Goal: Transaction & Acquisition: Purchase product/service

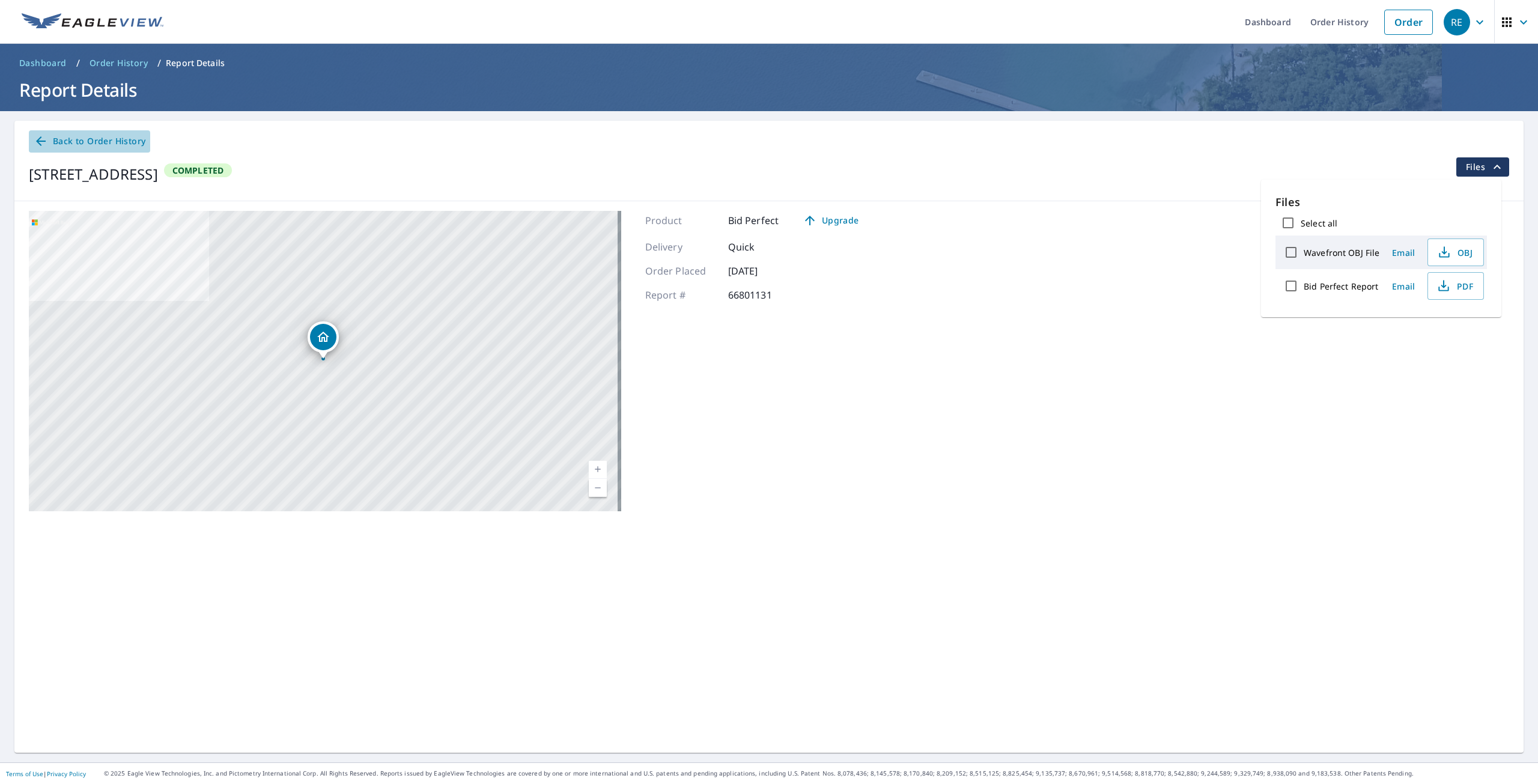
click at [96, 137] on span "Back to Order History" at bounding box center [90, 141] width 112 height 15
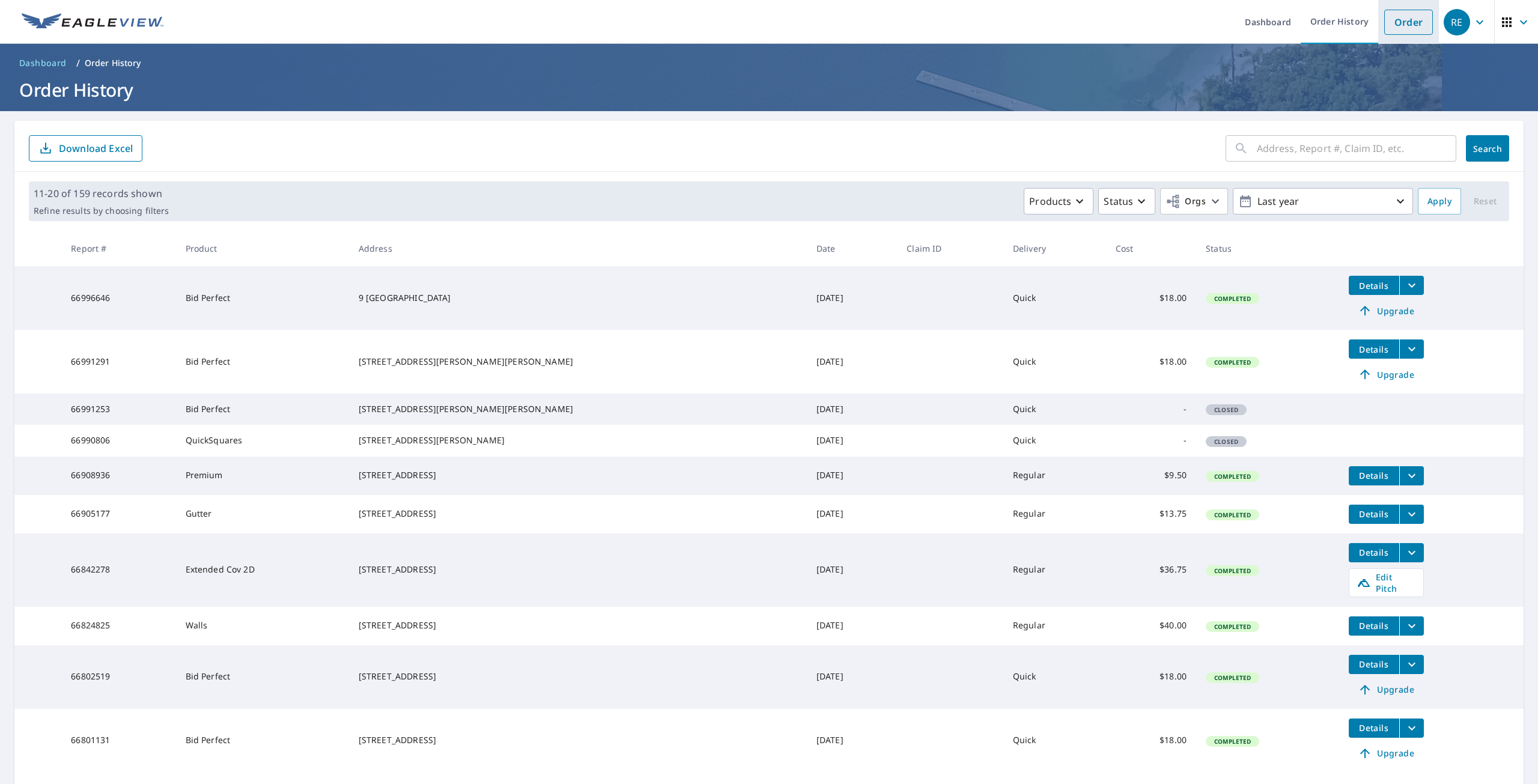
click at [1396, 27] on link "Order" at bounding box center [1408, 22] width 49 height 25
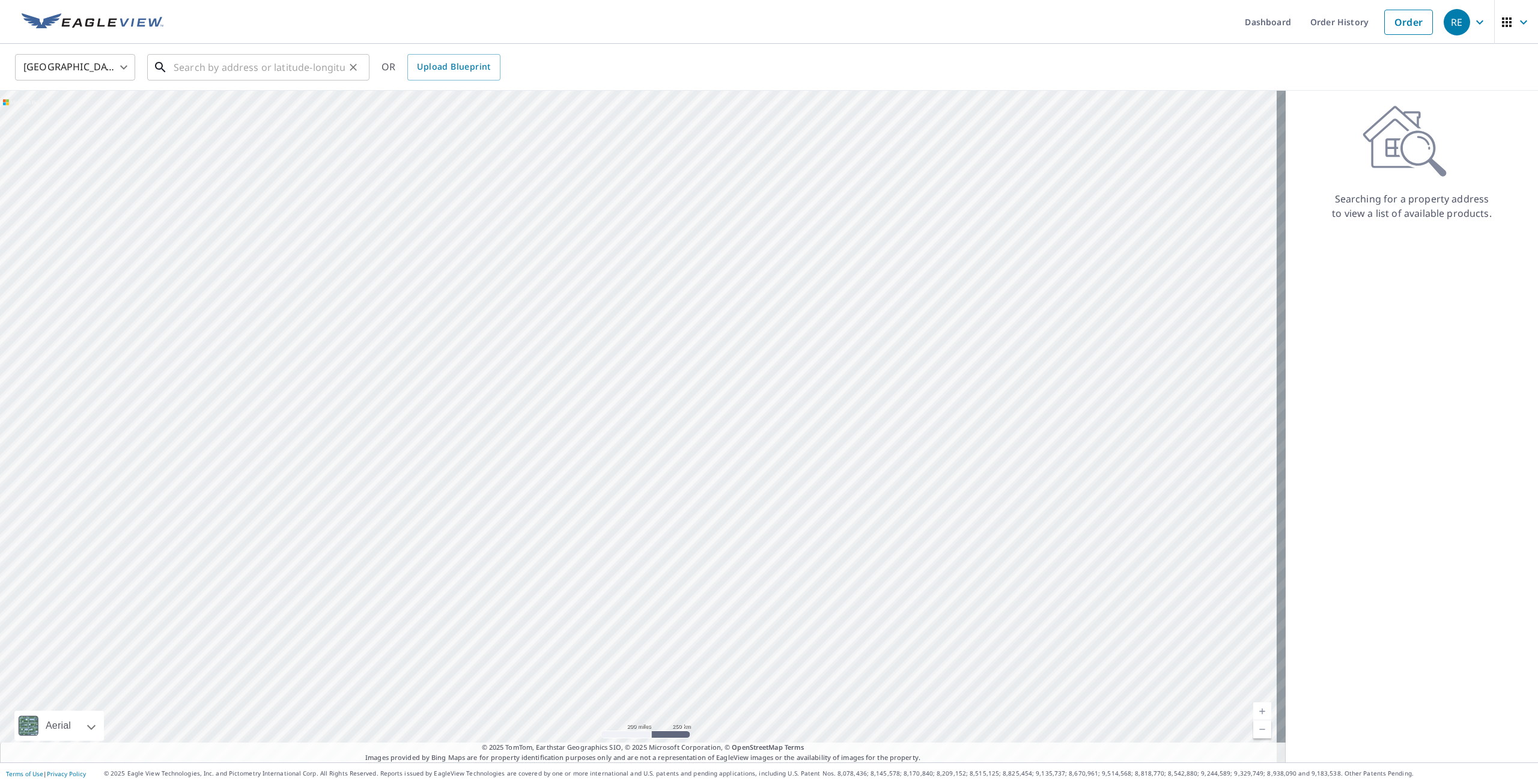
click at [254, 66] on input "text" at bounding box center [258, 67] width 171 height 34
click at [1408, 27] on link "Order" at bounding box center [1408, 22] width 49 height 25
click at [192, 65] on input "text" at bounding box center [258, 67] width 171 height 34
type input "2"
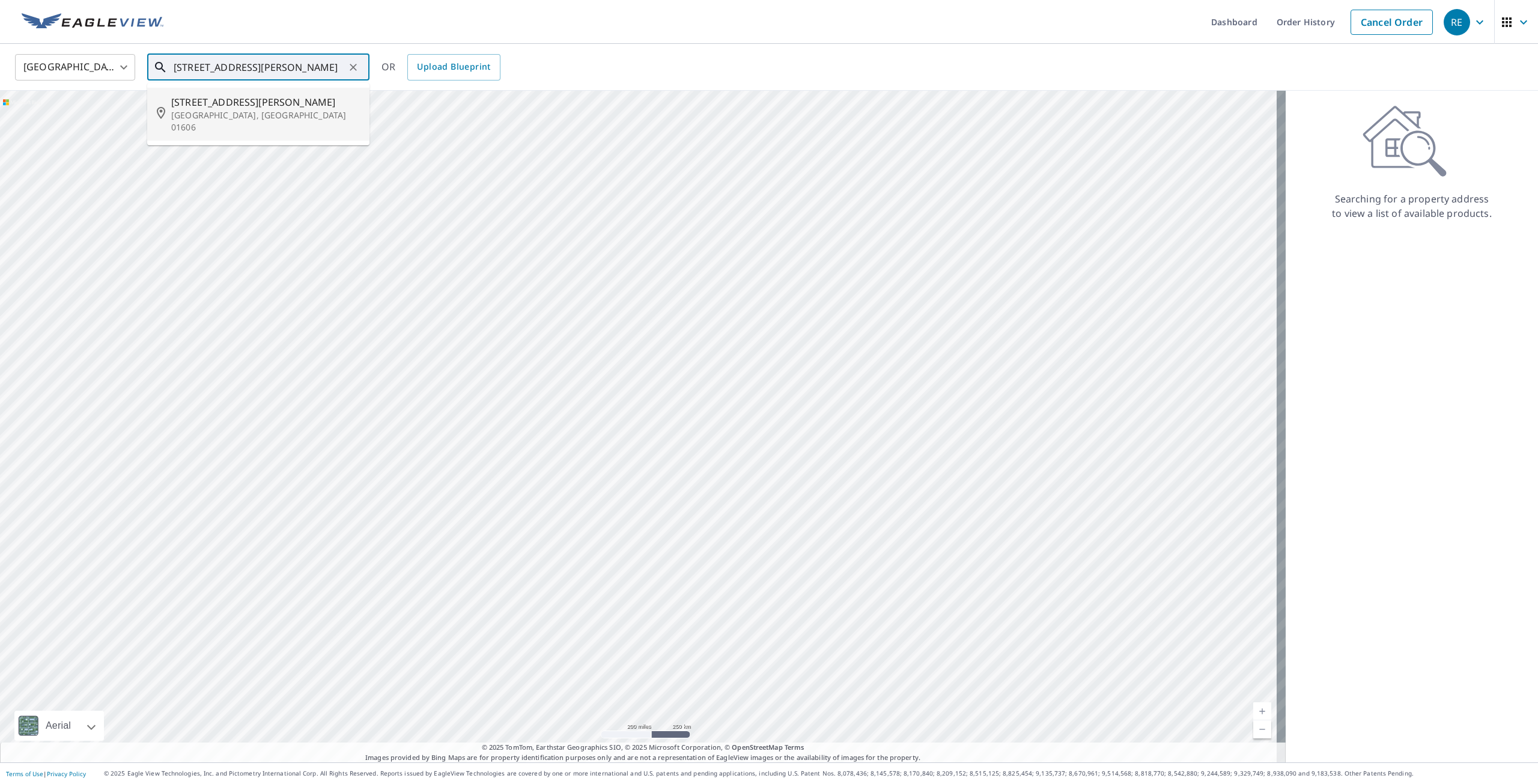
click at [209, 102] on span "[STREET_ADDRESS][PERSON_NAME]" at bounding box center [265, 102] width 189 height 15
type input "[STREET_ADDRESS][PERSON_NAME]"
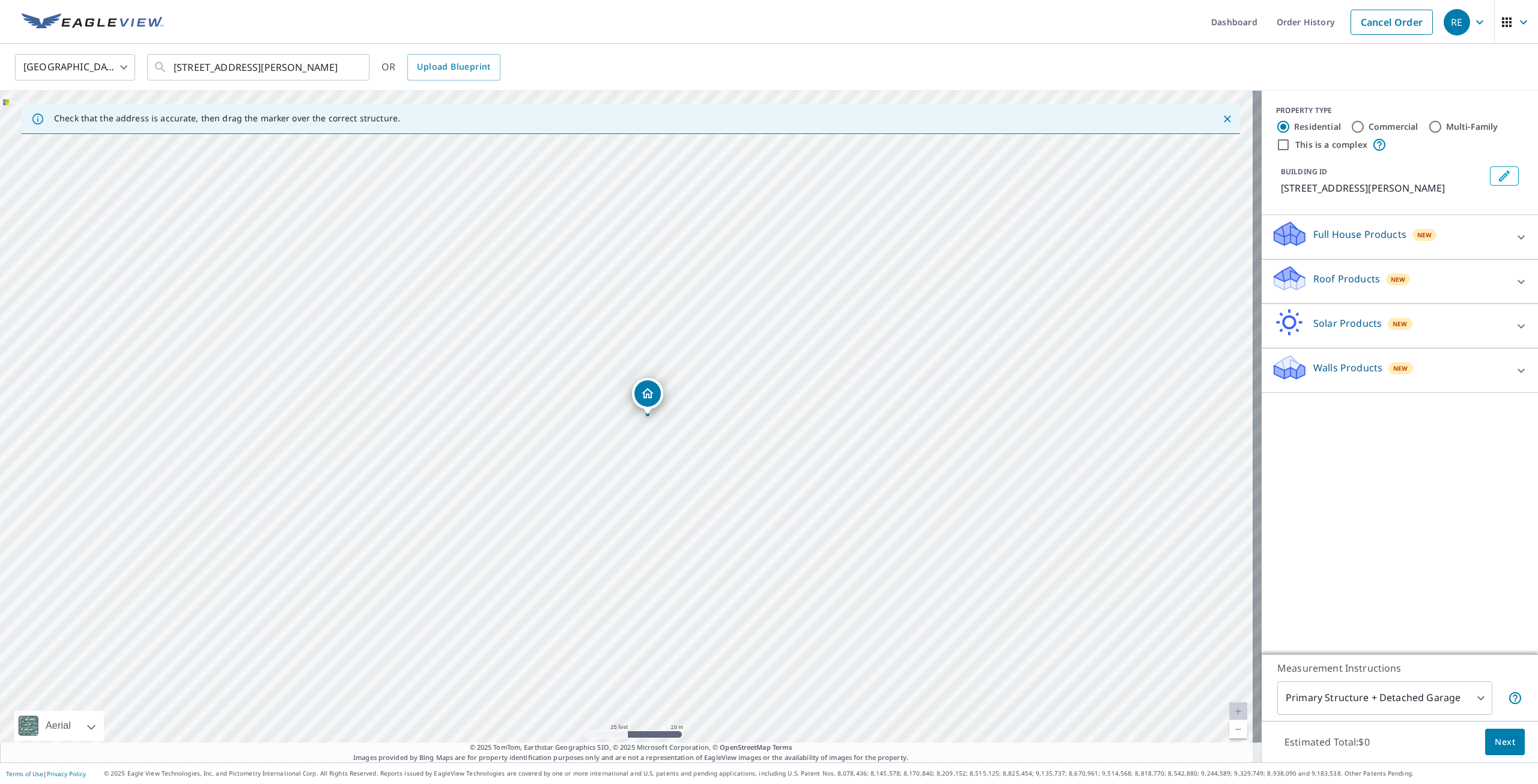
click at [1349, 279] on p "Roof Products" at bounding box center [1347, 279] width 66 height 15
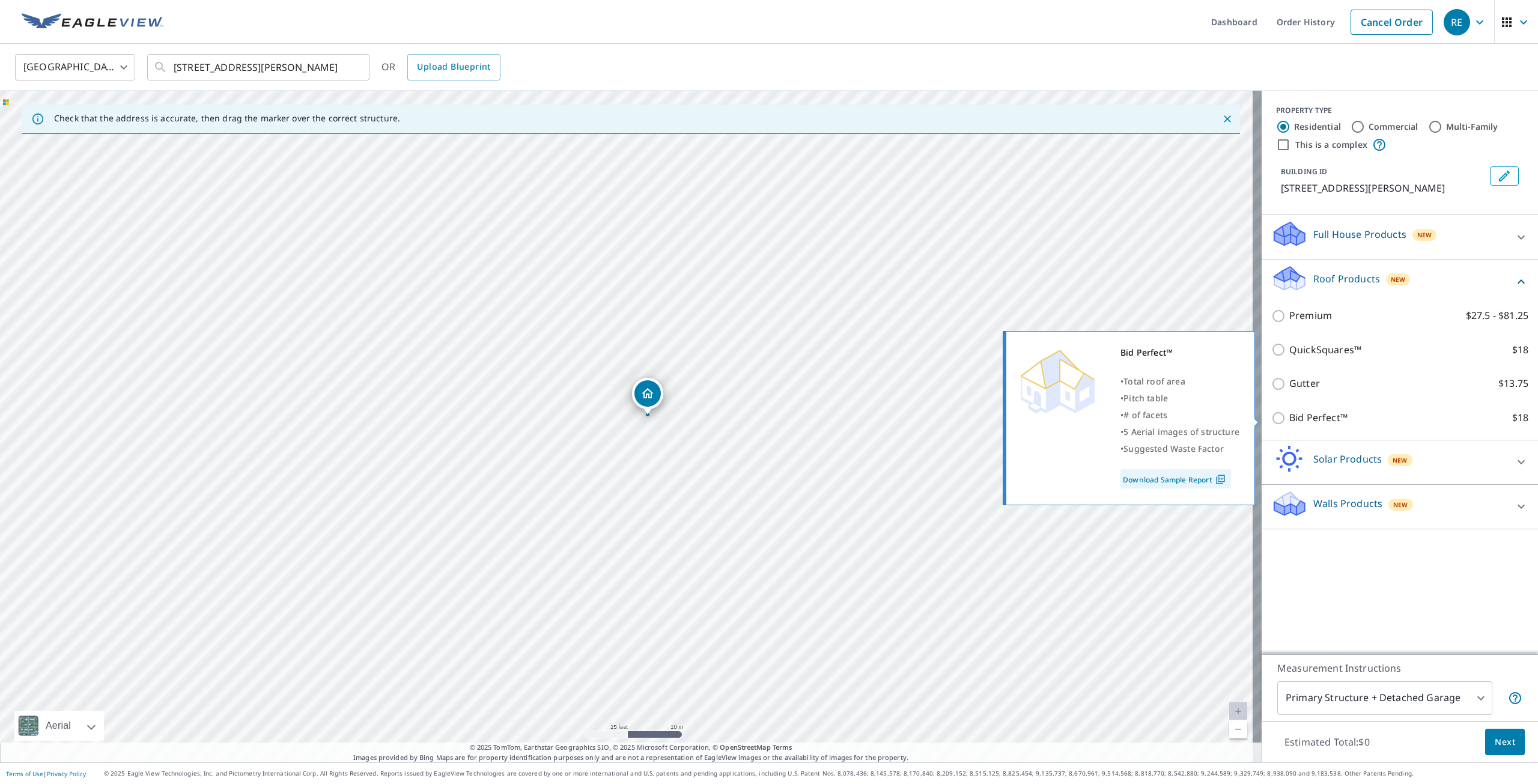
click at [1271, 418] on input "Bid Perfect™ $18" at bounding box center [1280, 418] width 18 height 15
checkbox input "true"
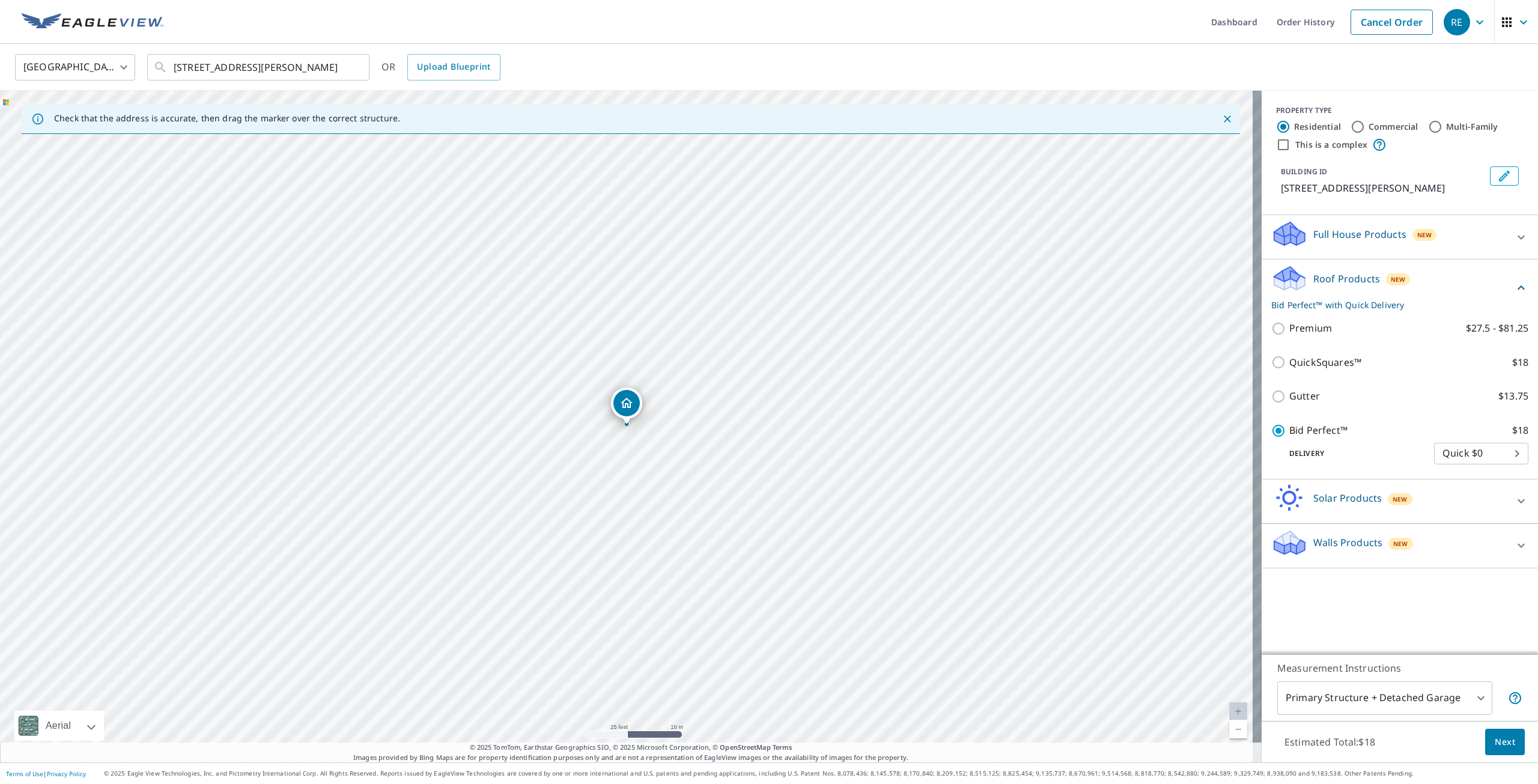
click at [1495, 744] on span "Next" at bounding box center [1505, 742] width 20 height 15
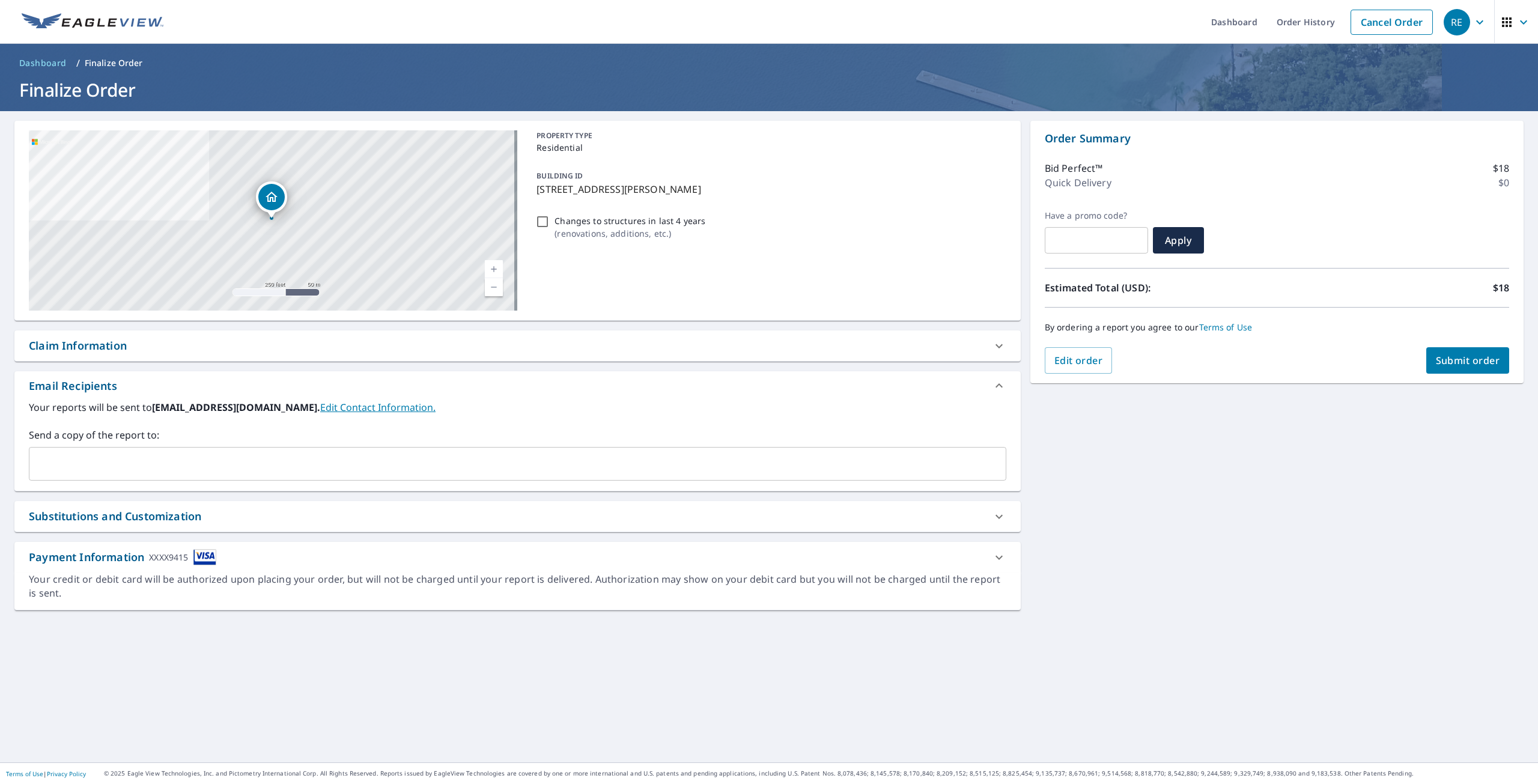
click at [1464, 364] on span "Submit order" at bounding box center [1468, 360] width 64 height 13
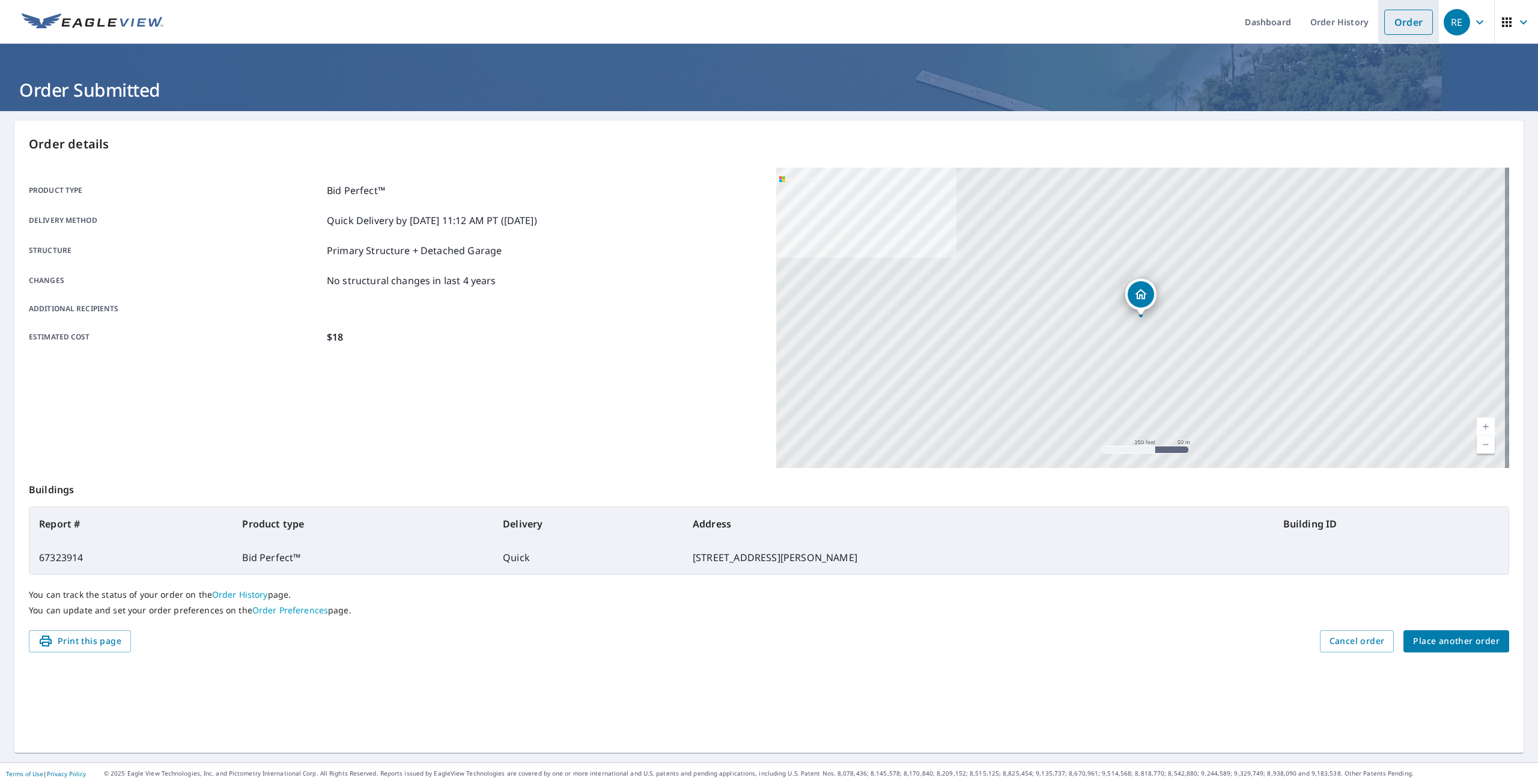
click at [1391, 26] on link "Order" at bounding box center [1408, 22] width 49 height 25
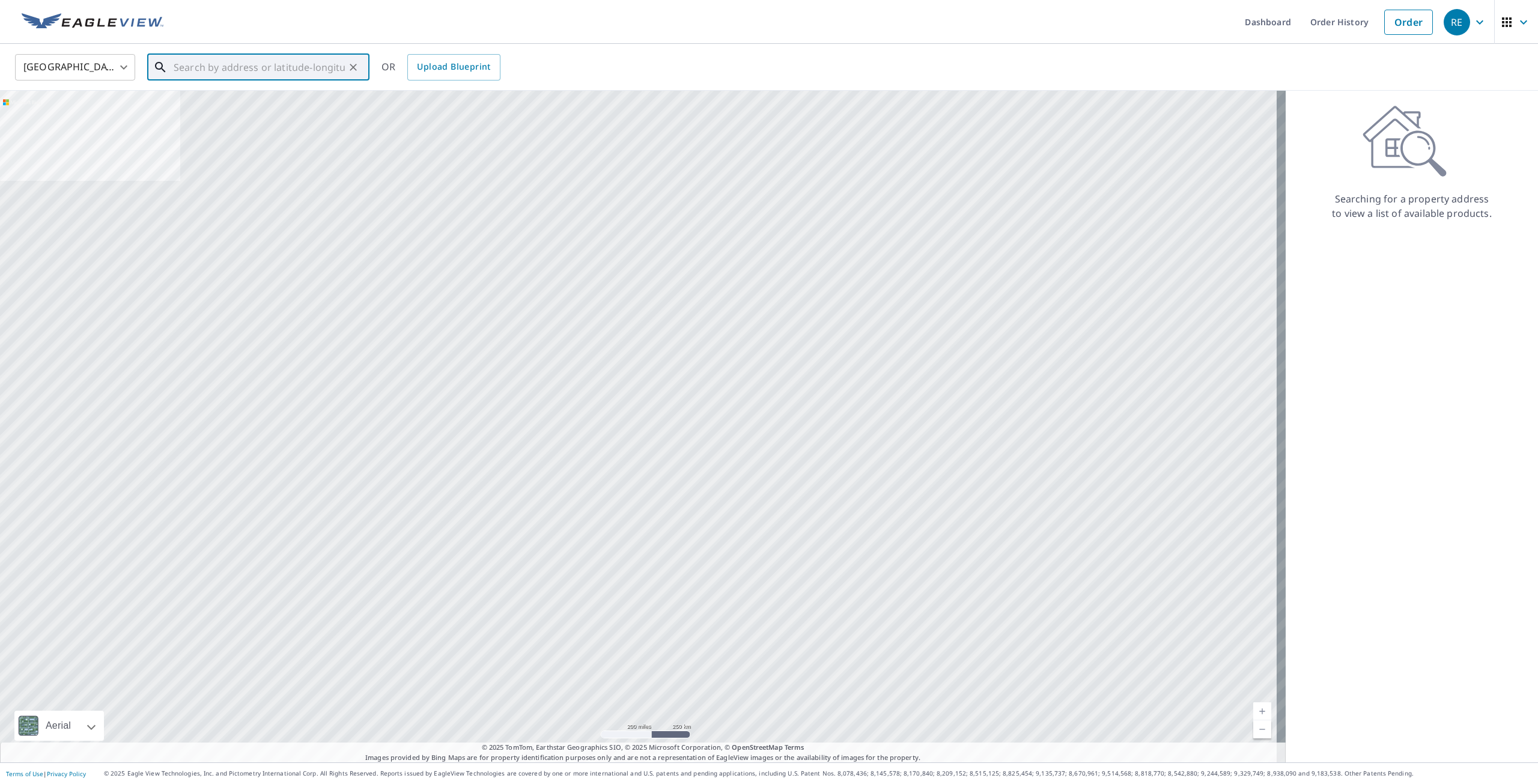
click at [211, 66] on input "text" at bounding box center [258, 67] width 171 height 34
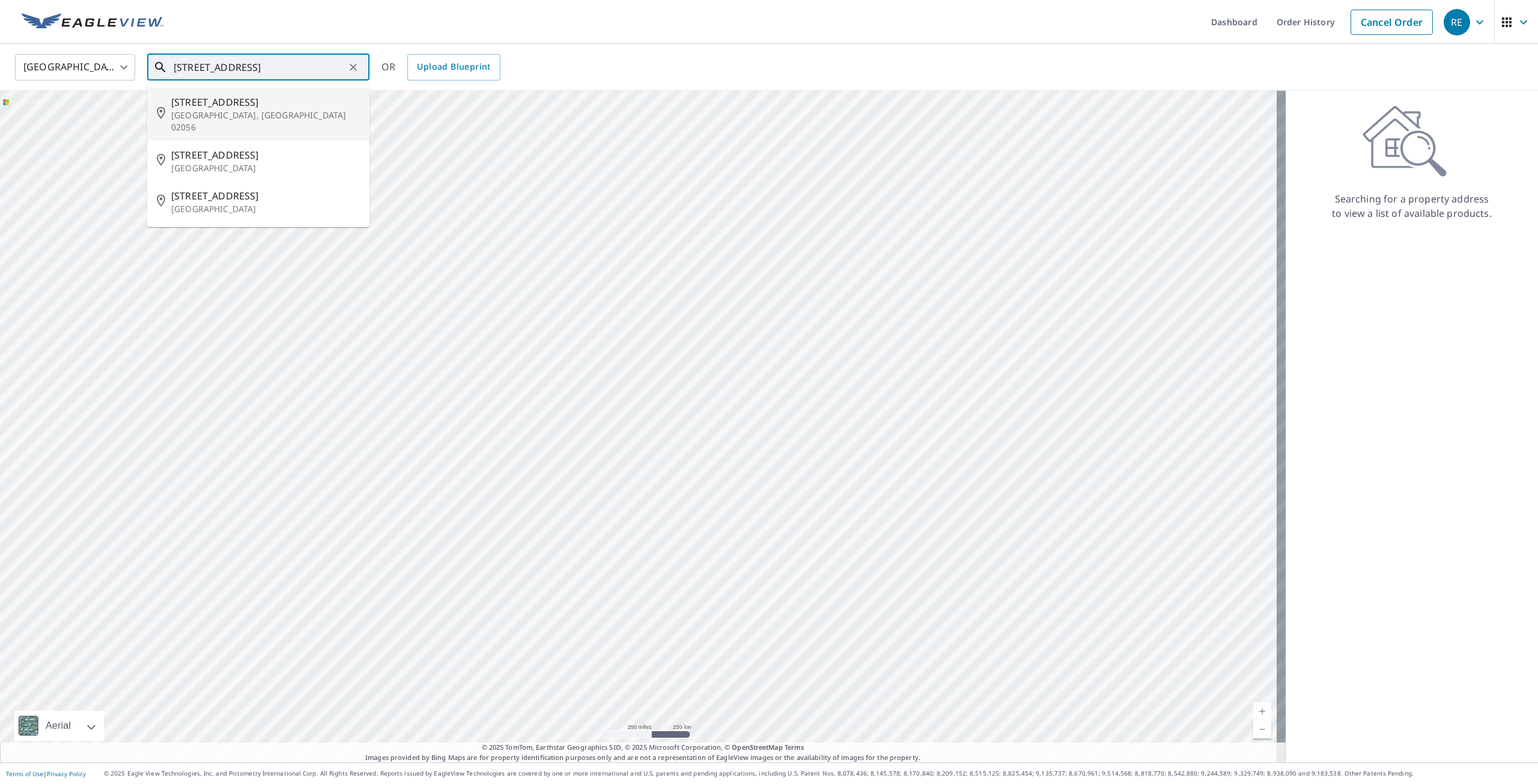
click at [211, 99] on span "[STREET_ADDRESS]" at bounding box center [265, 102] width 189 height 15
type input "[STREET_ADDRESS]"
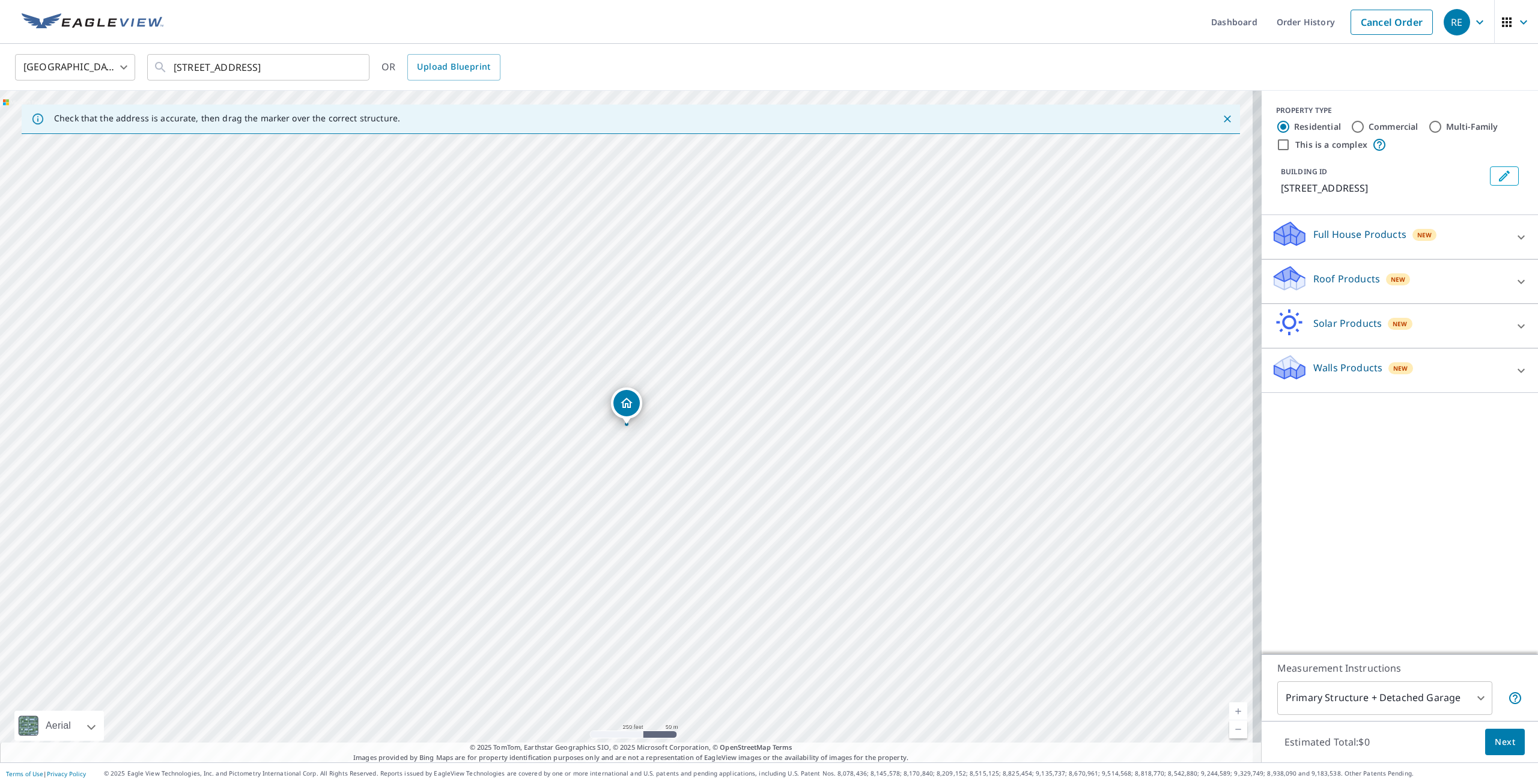
click at [1342, 280] on p "Roof Products" at bounding box center [1347, 279] width 66 height 15
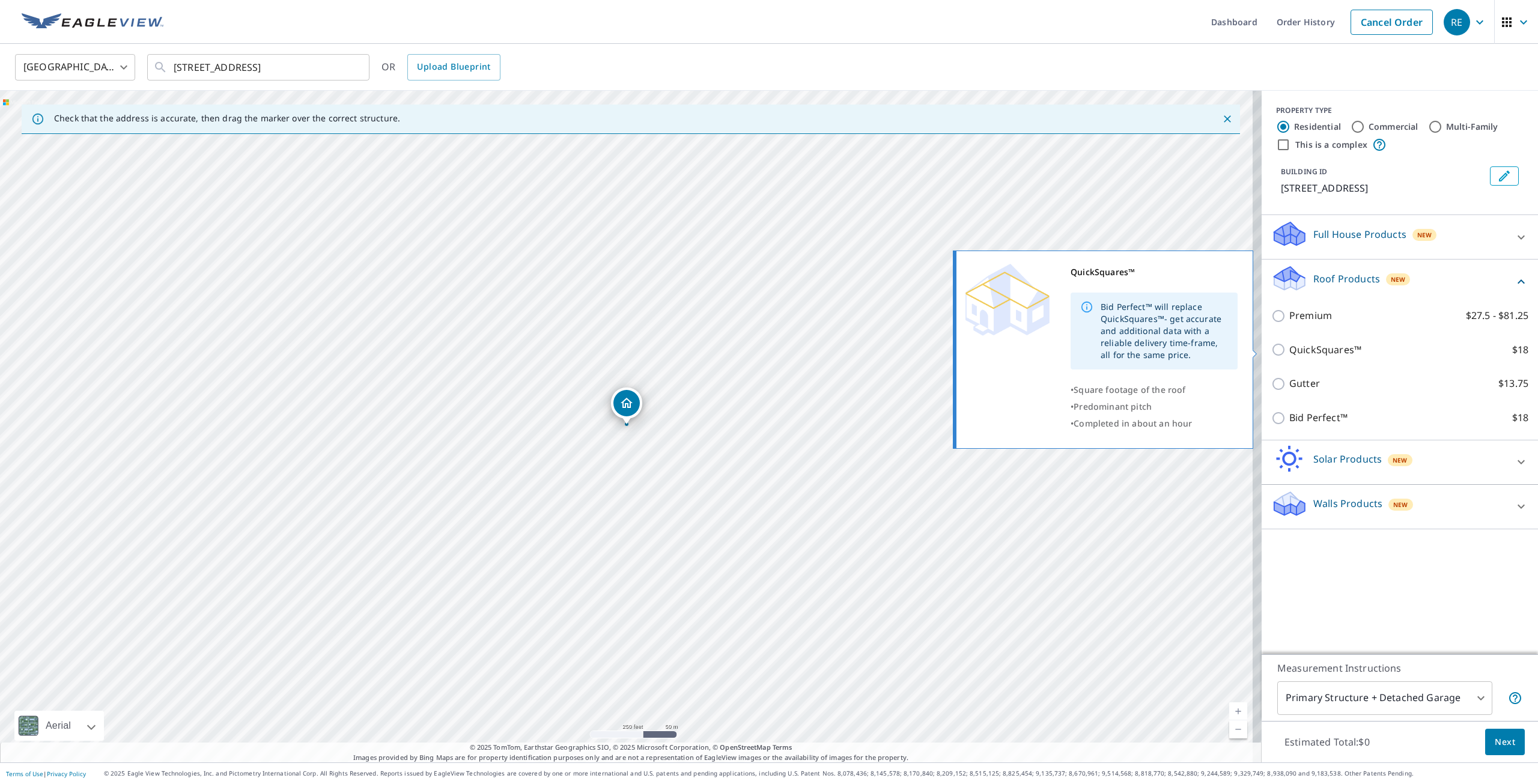
click at [1271, 352] on input "QuickSquares™ $18" at bounding box center [1280, 350] width 18 height 15
checkbox input "true"
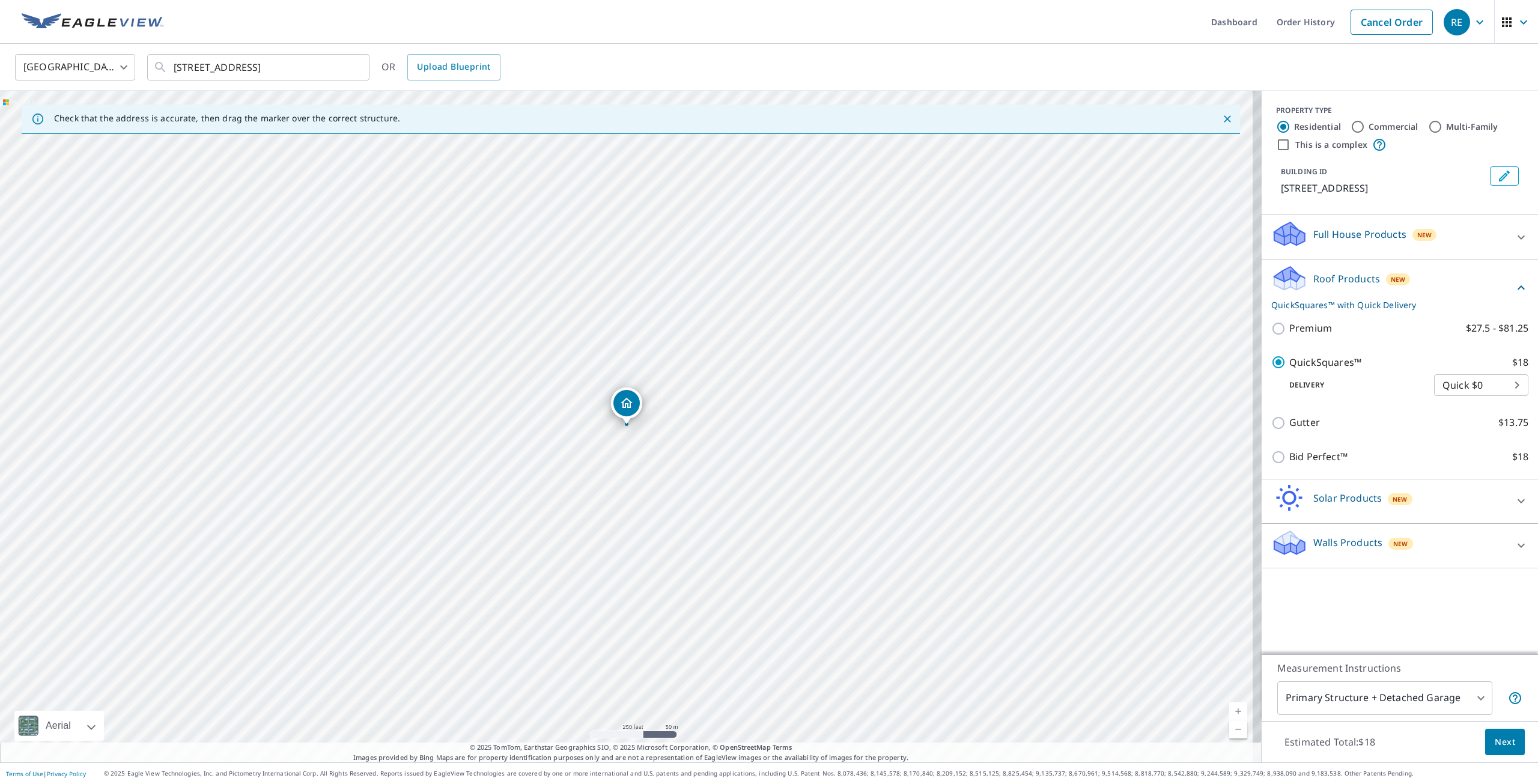
click at [1498, 740] on span "Next" at bounding box center [1505, 742] width 20 height 15
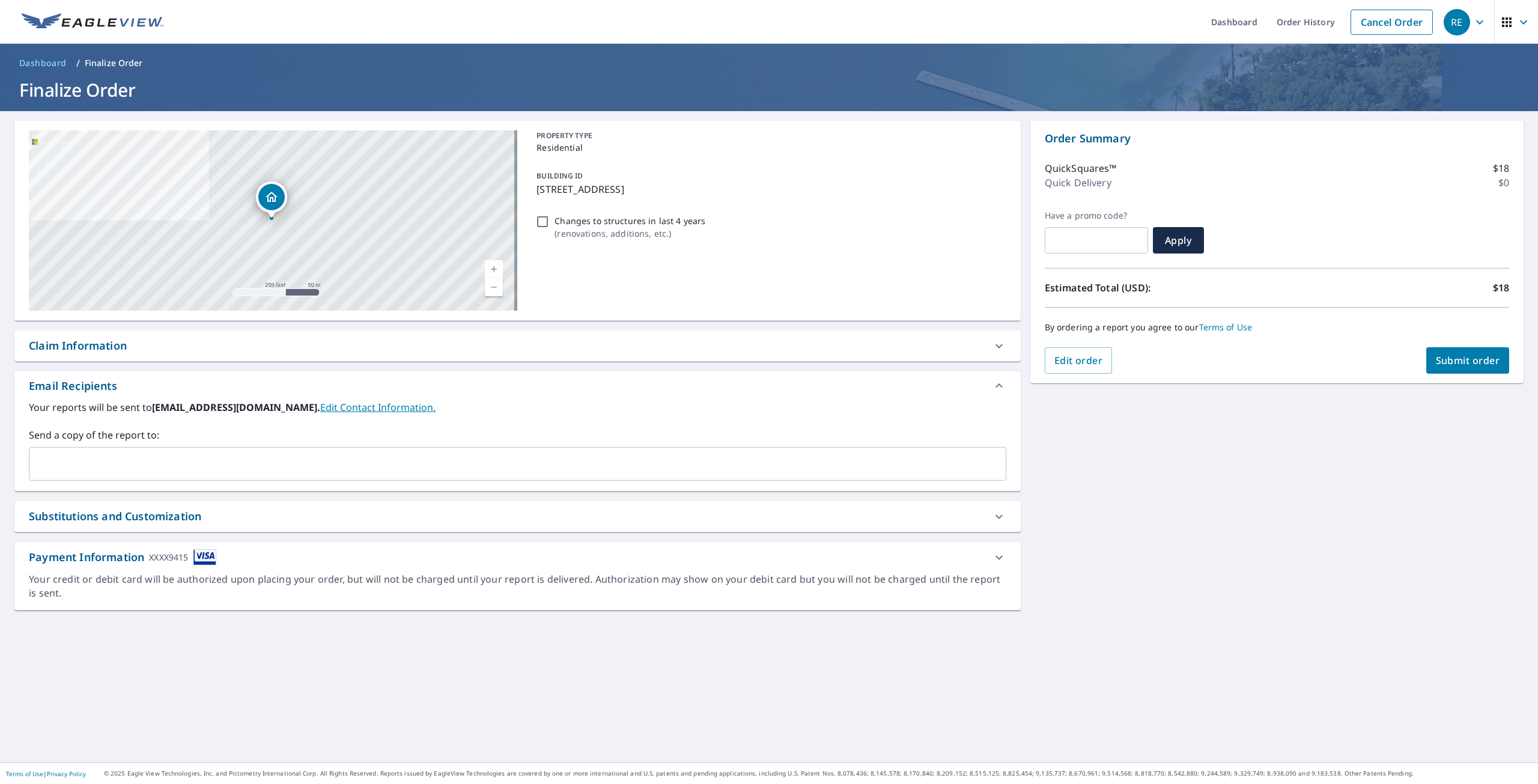
click at [1451, 360] on span "Submit order" at bounding box center [1468, 360] width 64 height 13
